Goal: Understand process/instructions

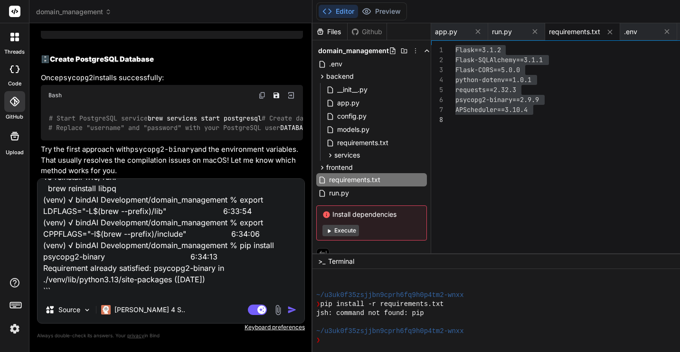
scroll to position [8293, 0]
drag, startPoint x: 169, startPoint y: 103, endPoint x: 48, endPoint y: 101, distance: 120.7
click at [48, 106] on div "# Start PostgreSQL service brew services start postgresql # Create database cre…" at bounding box center [172, 123] width 262 height 35
copy code "brew services start postgresql"
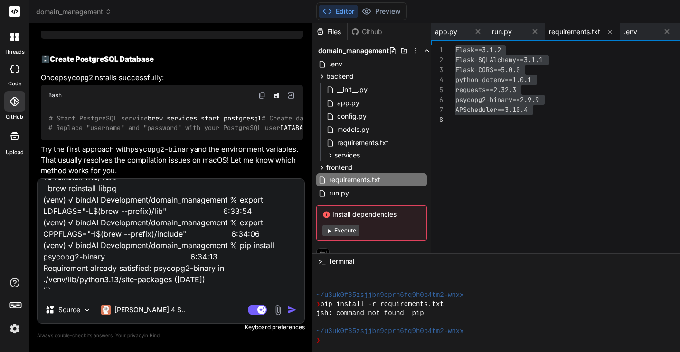
click at [191, 240] on textarea "``` brew install postgresql libpq 6:20:00 ==> Downloading [URL][DOMAIN_NAME] ==…" at bounding box center [171, 238] width 267 height 118
type textarea "x"
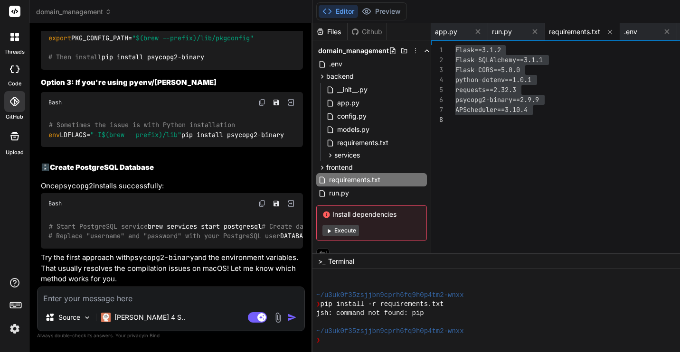
scroll to position [7820, 0]
drag, startPoint x: 62, startPoint y: 92, endPoint x: 181, endPoint y: 94, distance: 119.7
copy pre "pip install -r requirements.txt"
